Goal: Transaction & Acquisition: Download file/media

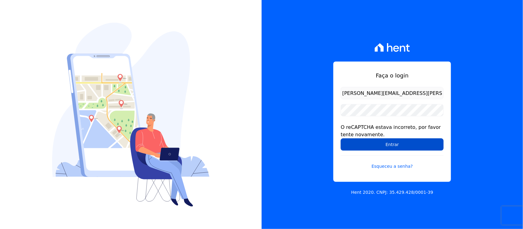
click at [350, 147] on input "Entrar" at bounding box center [391, 144] width 103 height 12
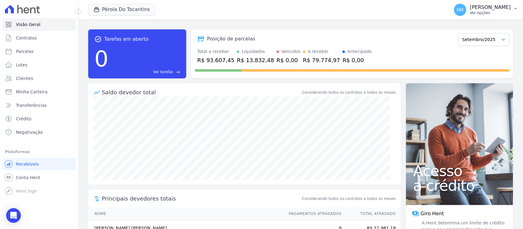
click at [518, 9] on icon "button" at bounding box center [515, 8] width 5 height 5
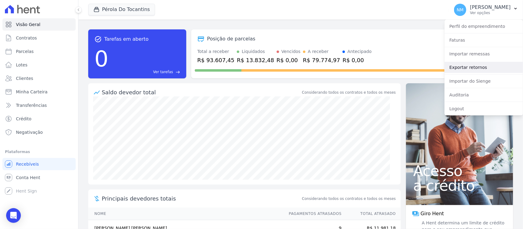
click at [472, 68] on link "Exportar retornos" at bounding box center [483, 67] width 78 height 11
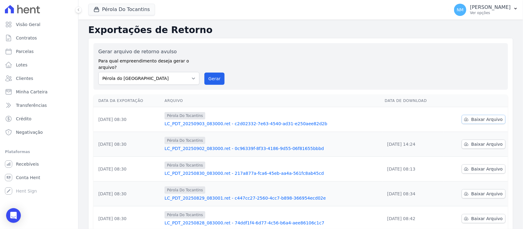
click at [475, 116] on span "Baixar Arquivo" at bounding box center [487, 119] width 32 height 6
click at [123, 13] on button "Pérola Do Tocantins" at bounding box center [121, 10] width 67 height 12
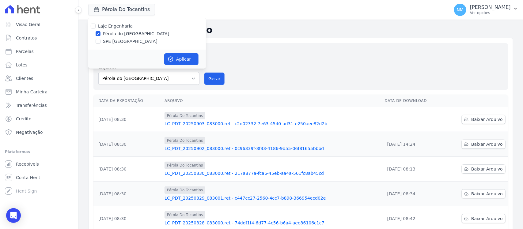
click at [117, 42] on label "SPE [GEOGRAPHIC_DATA]" at bounding box center [130, 41] width 54 height 6
click at [100, 42] on input "SPE [GEOGRAPHIC_DATA]" at bounding box center [98, 41] width 5 height 5
checkbox input "true"
drag, startPoint x: 120, startPoint y: 32, endPoint x: 156, endPoint y: 43, distance: 38.3
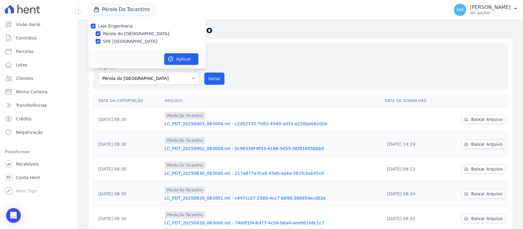
click at [121, 32] on label "Pérola do [GEOGRAPHIC_DATA]" at bounding box center [136, 34] width 66 height 6
click at [100, 32] on input "Pérola do [GEOGRAPHIC_DATA]" at bounding box center [98, 33] width 5 height 5
checkbox input "false"
click at [175, 56] on button "Aplicar" at bounding box center [181, 59] width 34 height 12
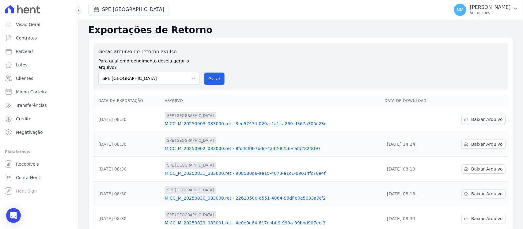
click at [477, 116] on span "Baixar Arquivo" at bounding box center [487, 119] width 32 height 6
